Goal: Find specific page/section: Find specific page/section

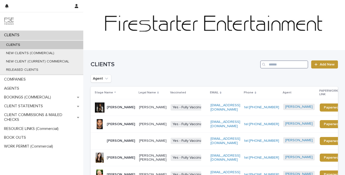
click at [272, 66] on input "Search" at bounding box center [284, 65] width 48 height 8
type input "*"
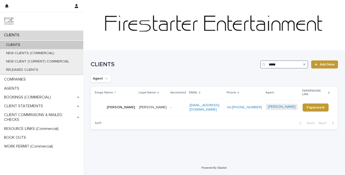
type input "*****"
